Goal: Information Seeking & Learning: Learn about a topic

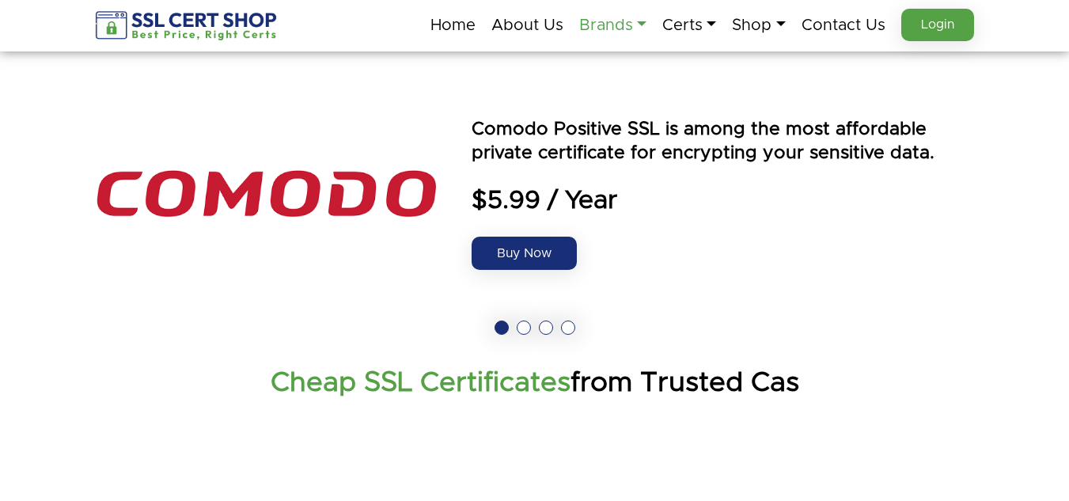
click at [617, 27] on link "Brands" at bounding box center [612, 25] width 67 height 33
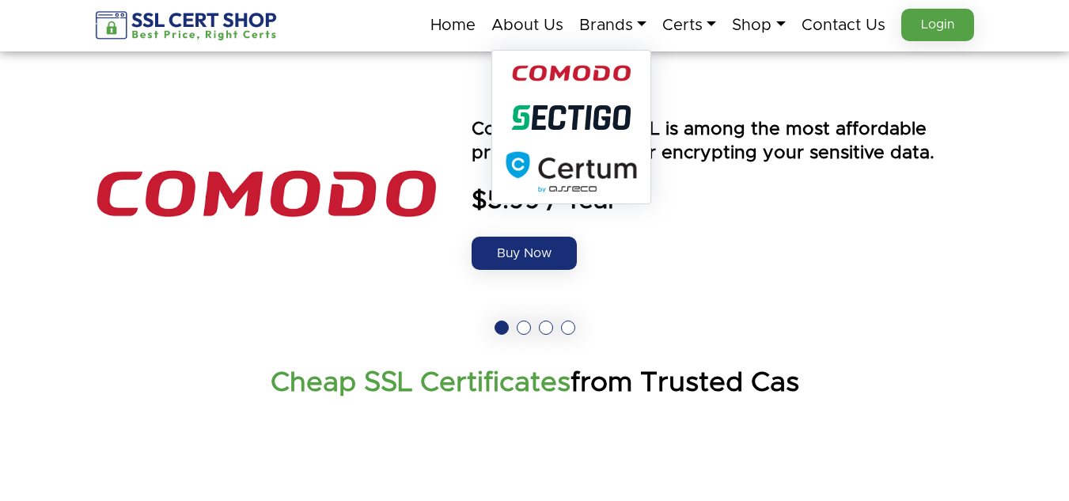
click at [570, 171] on img at bounding box center [571, 172] width 131 height 41
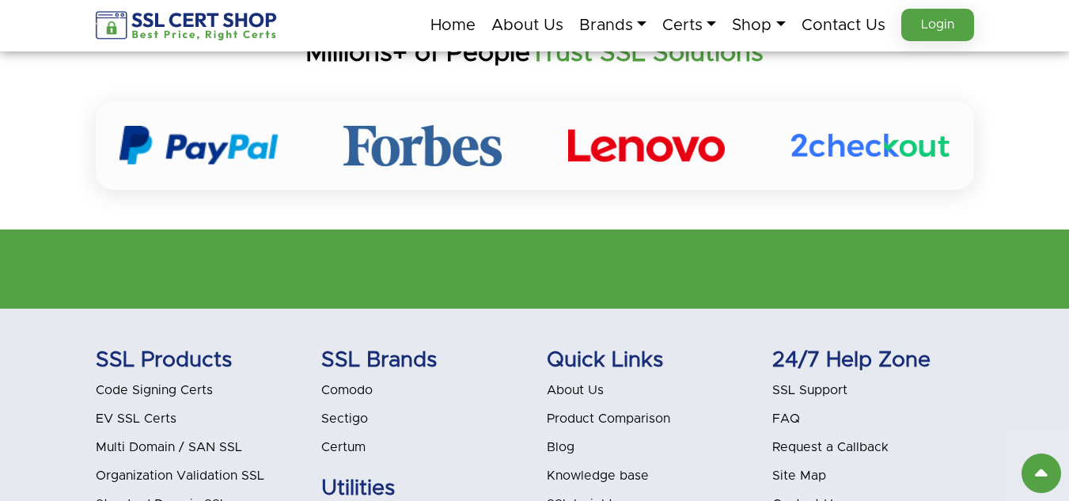
scroll to position [4798, 0]
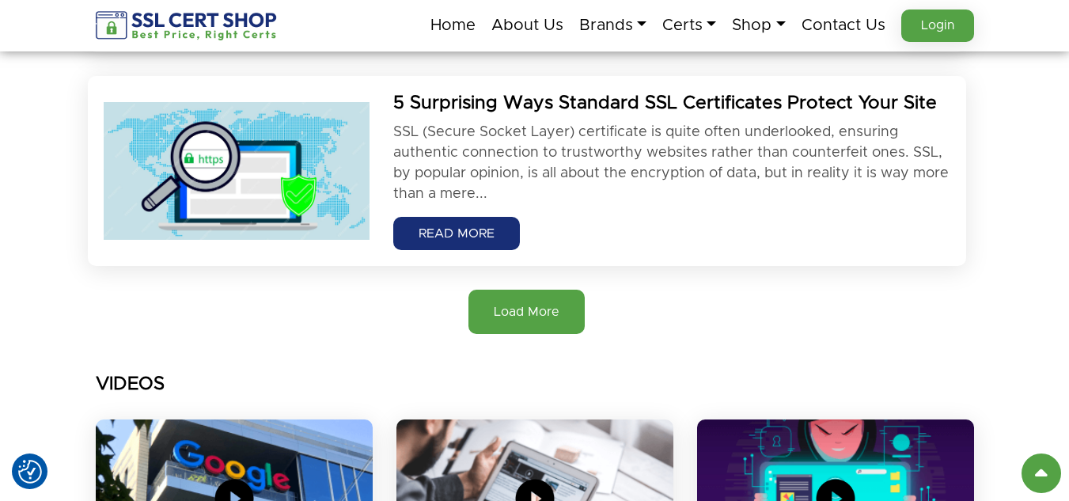
scroll to position [1820, 0]
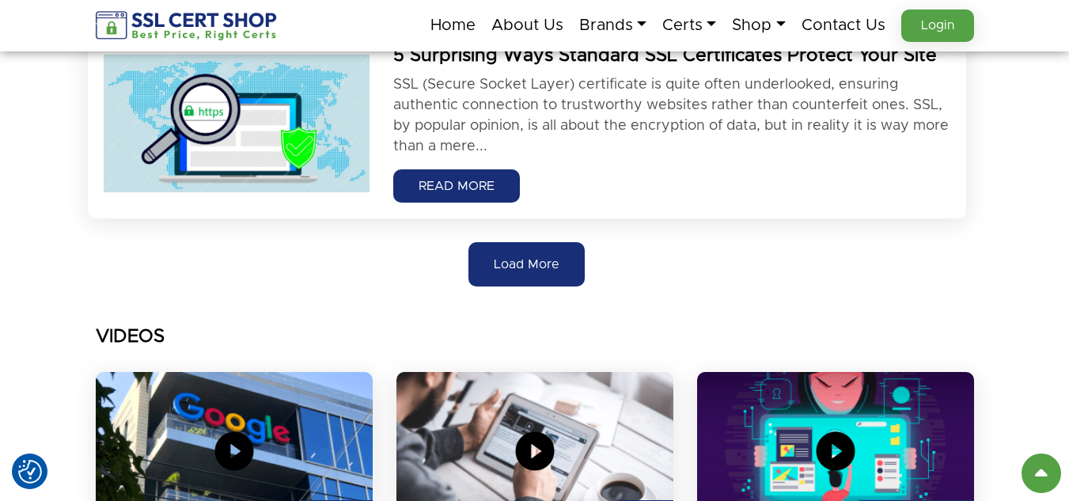
click at [516, 267] on span "Load More" at bounding box center [527, 264] width 66 height 19
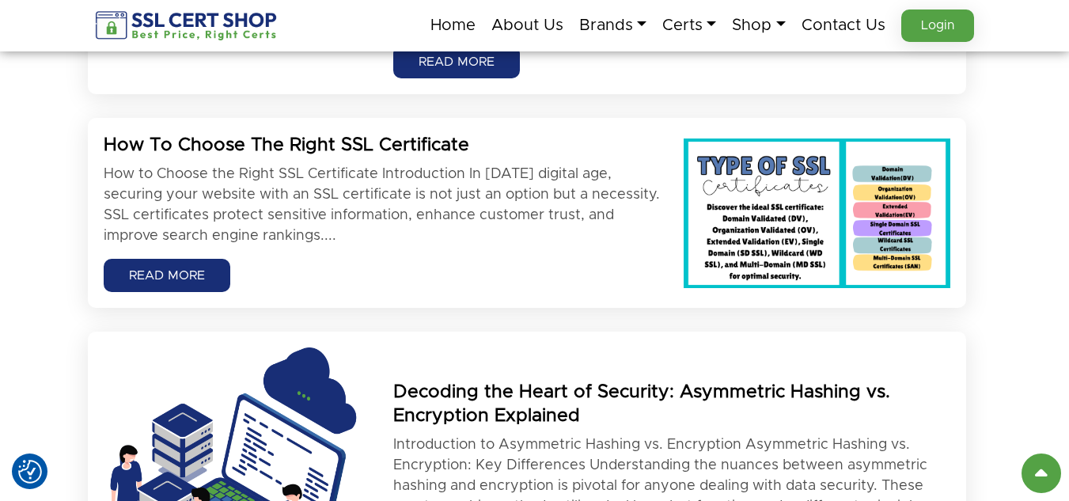
scroll to position [2452, 0]
